Goal: Navigation & Orientation: Find specific page/section

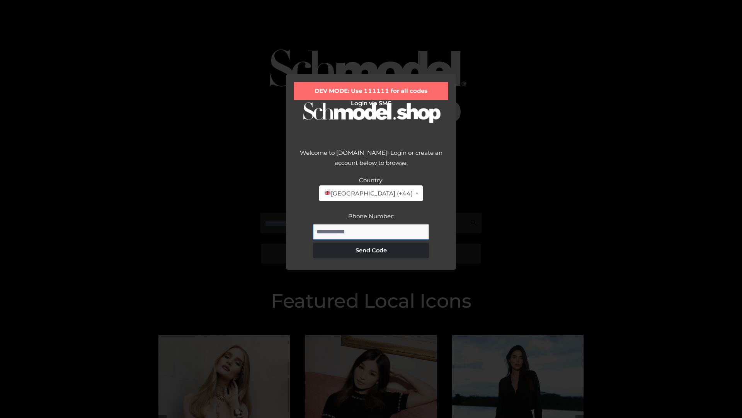
click at [371, 231] on input "Phone Number:" at bounding box center [371, 231] width 116 height 15
type input "**********"
click at [371, 250] on button "Send Code" at bounding box center [371, 249] width 116 height 15
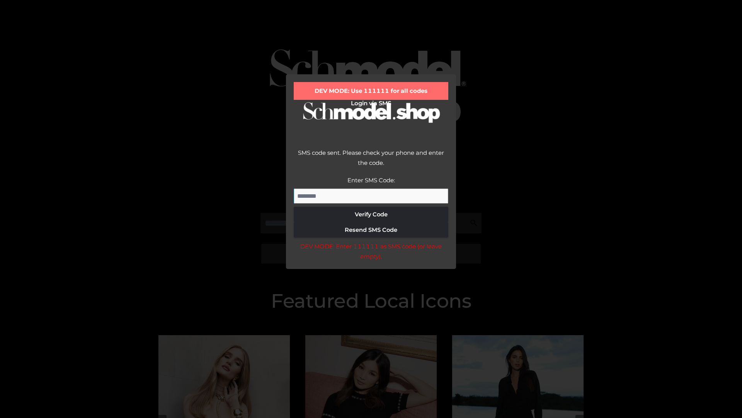
click at [371, 196] on input "Enter SMS Code:" at bounding box center [371, 195] width 155 height 15
type input "******"
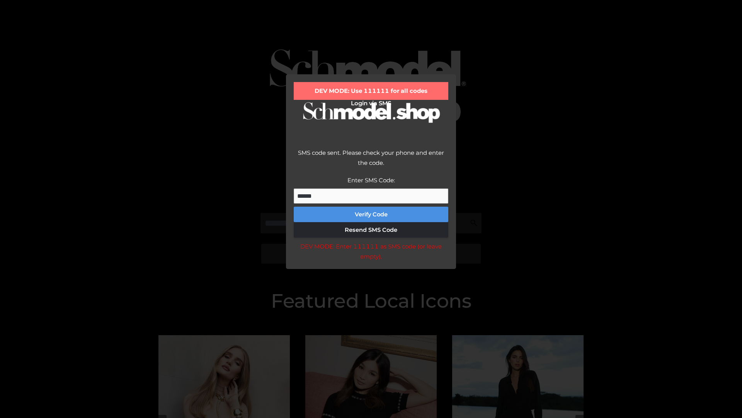
click at [371, 214] on button "Verify Code" at bounding box center [371, 213] width 155 height 15
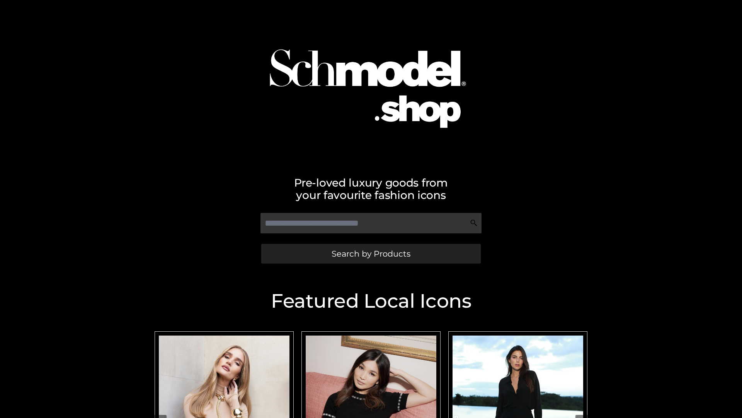
click at [371, 253] on span "Search by Products" at bounding box center [371, 253] width 79 height 8
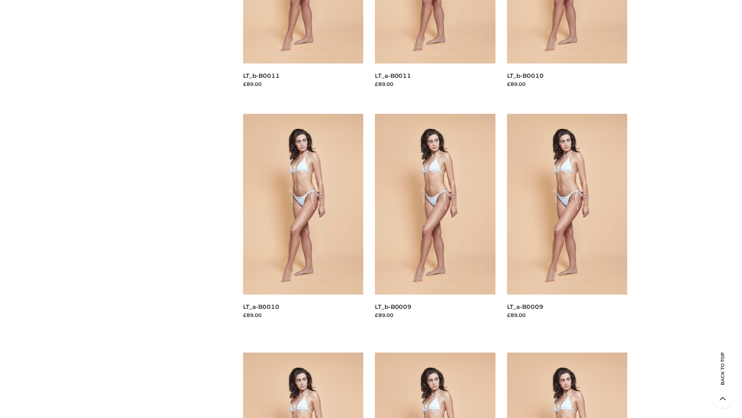
scroll to position [2038, 0]
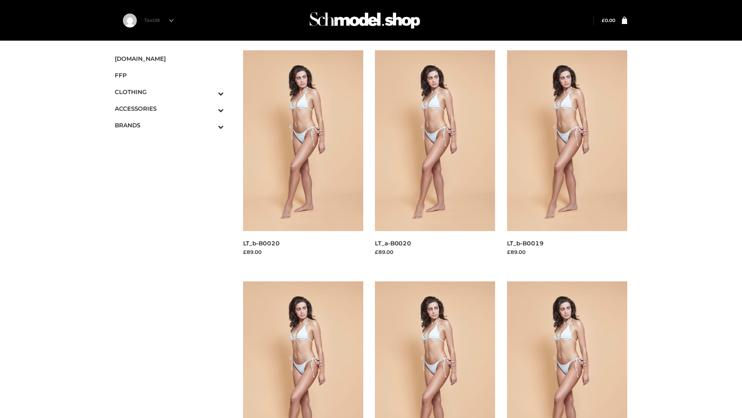
scroll to position [629, 0]
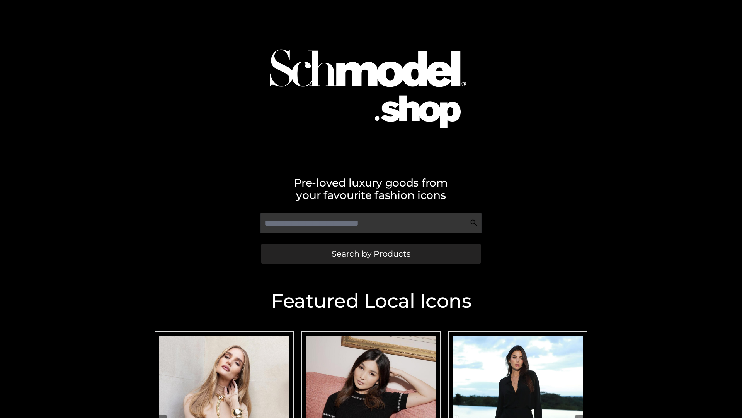
click at [371, 253] on span "Search by Products" at bounding box center [371, 253] width 79 height 8
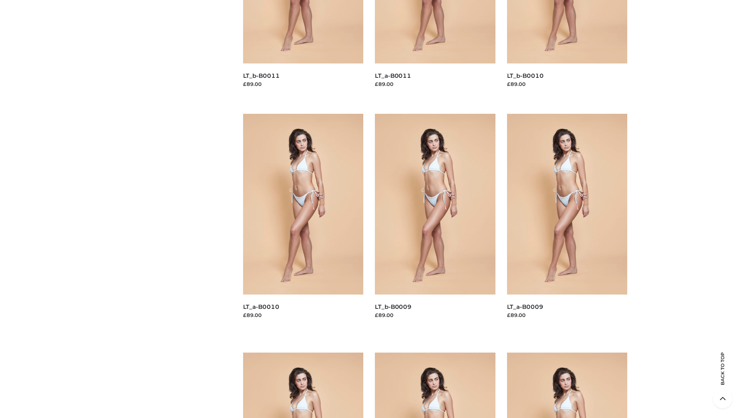
scroll to position [2038, 0]
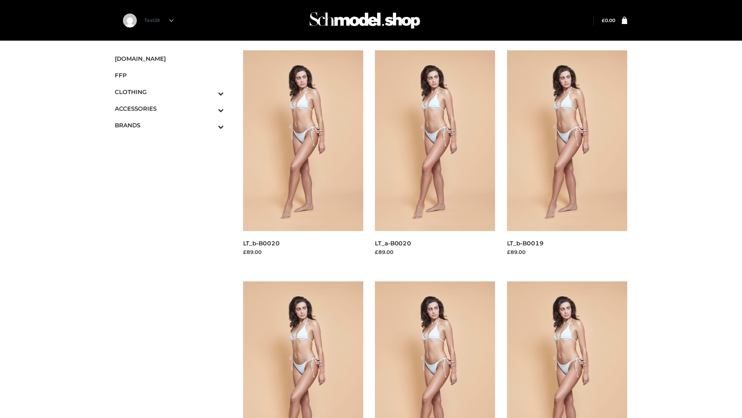
scroll to position [629, 0]
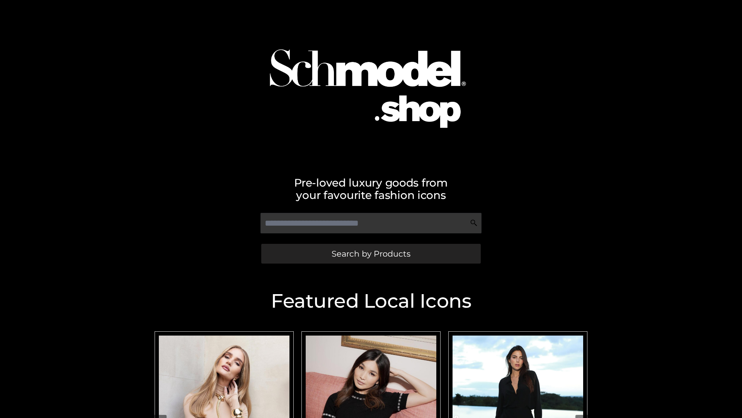
click at [371, 253] on span "Search by Products" at bounding box center [371, 253] width 79 height 8
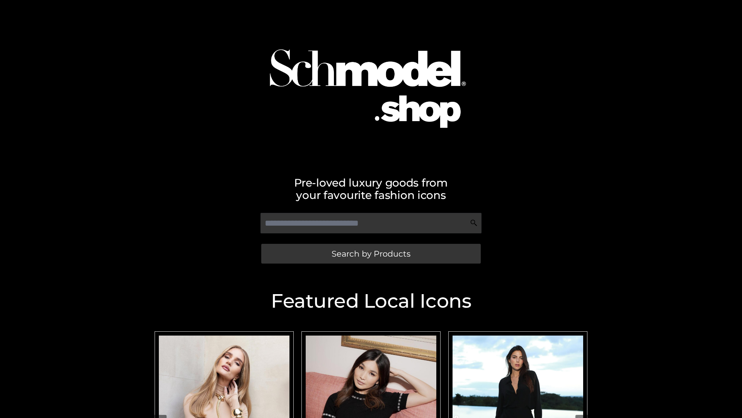
click at [371, 253] on span "Search by Products" at bounding box center [371, 253] width 79 height 8
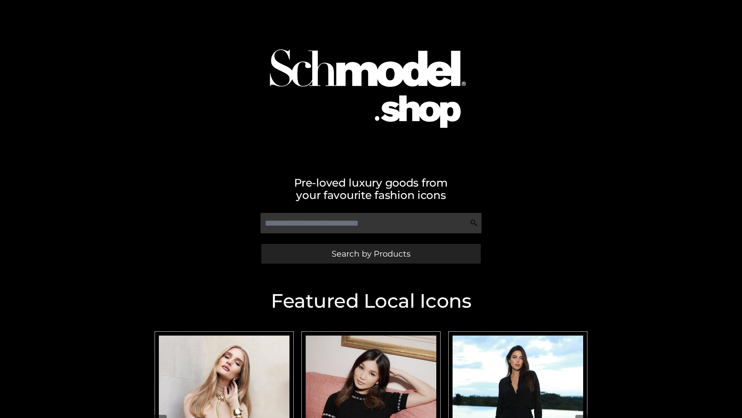
click at [371, 253] on span "Search by Products" at bounding box center [371, 253] width 79 height 8
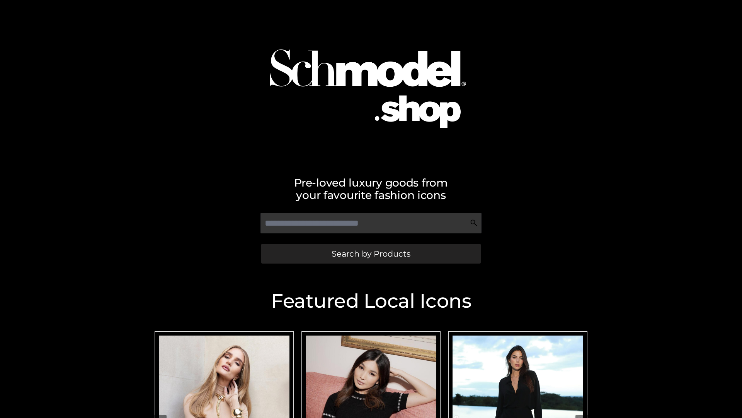
click at [371, 253] on span "Search by Products" at bounding box center [371, 253] width 79 height 8
